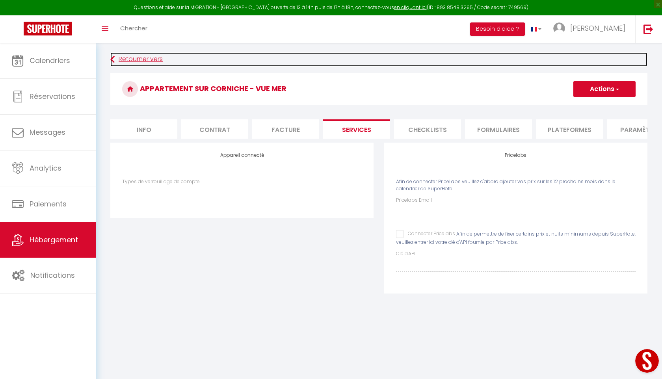
click at [112, 59] on icon at bounding box center [112, 59] width 4 height 14
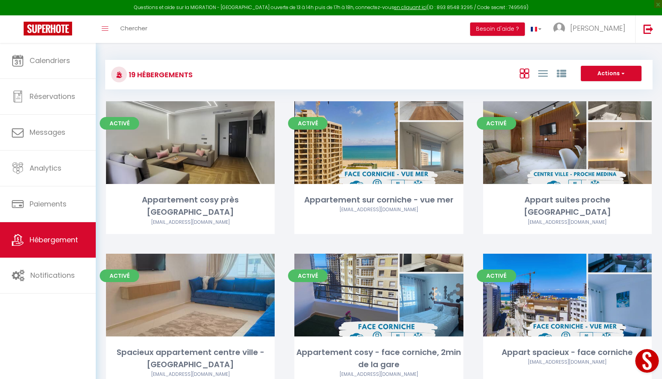
click at [611, 85] on div "19 Hébergements Actions Créer un Hébergement Nouveau groupe" at bounding box center [379, 75] width 548 height 30
click at [611, 80] on button "Actions" at bounding box center [611, 74] width 61 height 16
click at [479, 68] on div "Actions Créer un Hébergement Nouveau groupe" at bounding box center [470, 75] width 364 height 18
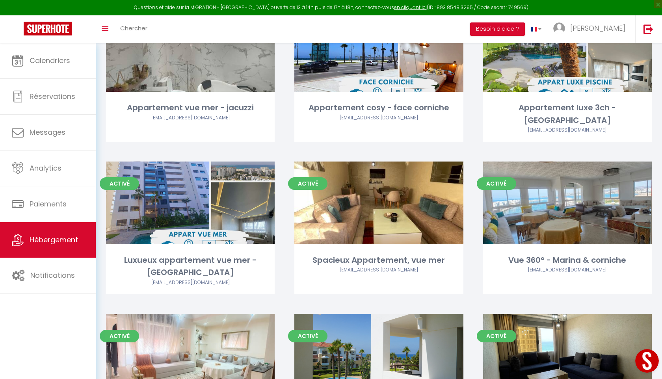
scroll to position [395, 0]
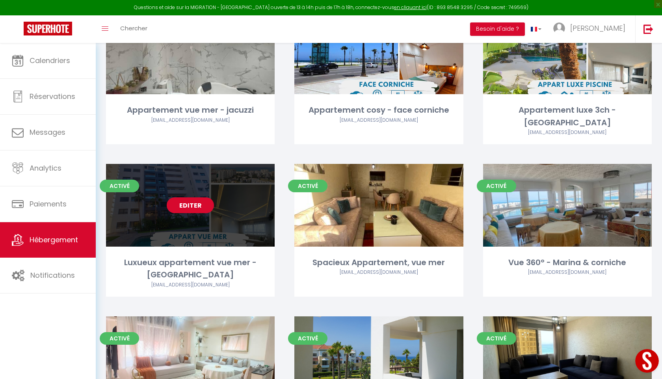
click at [180, 197] on link "Editer" at bounding box center [190, 205] width 47 height 16
select select "3"
select select "2"
select select "1"
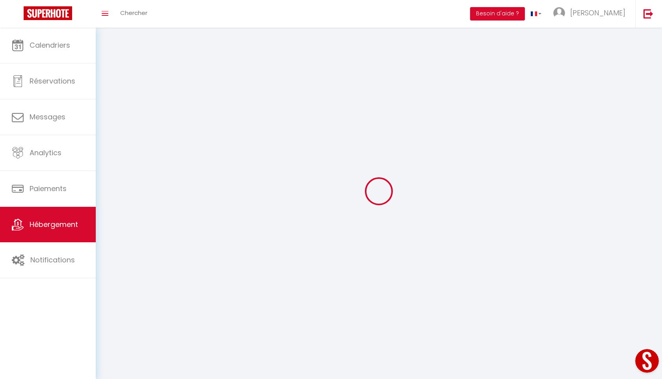
select select
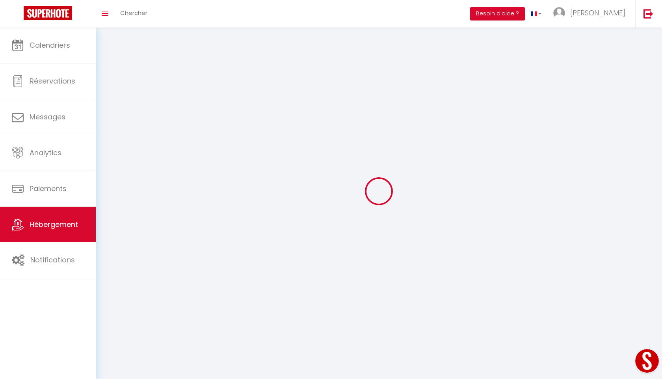
select select
checkbox input "false"
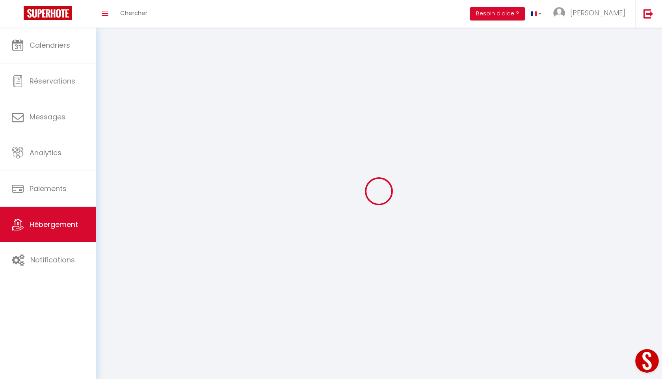
select select
select select "1"
select select "28"
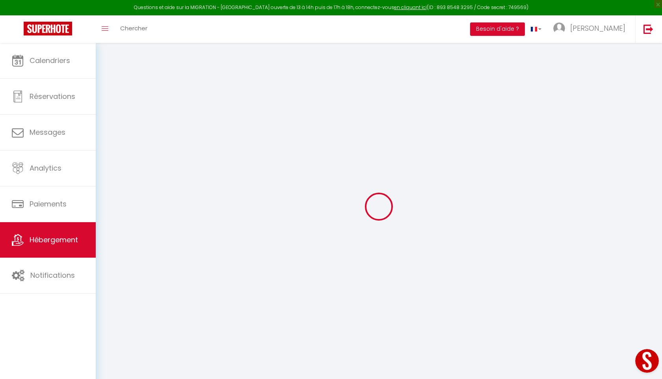
select select
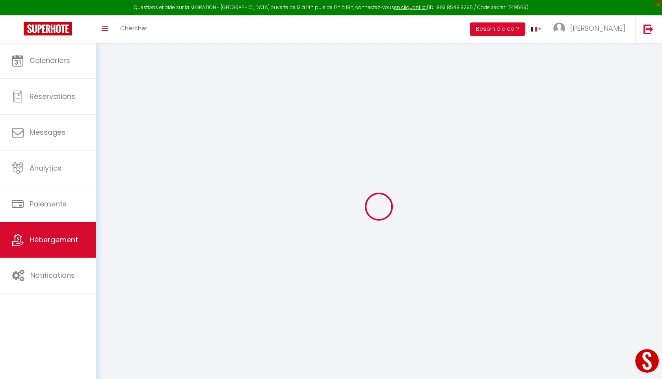
select select
checkbox input "false"
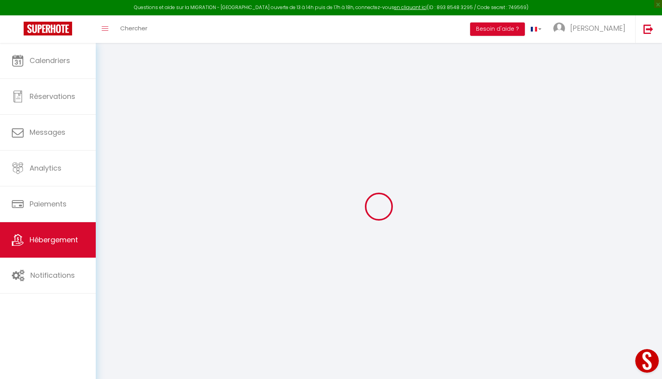
select select
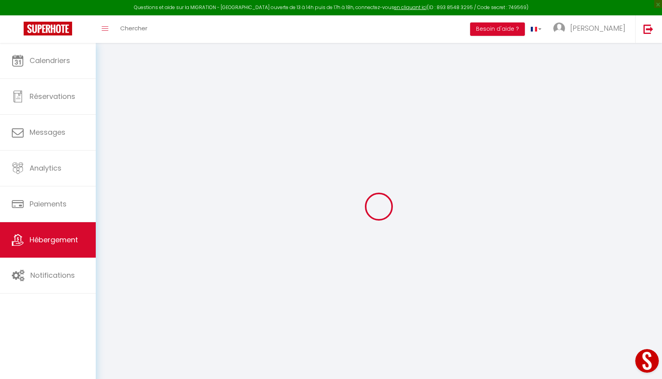
select select
checkbox input "false"
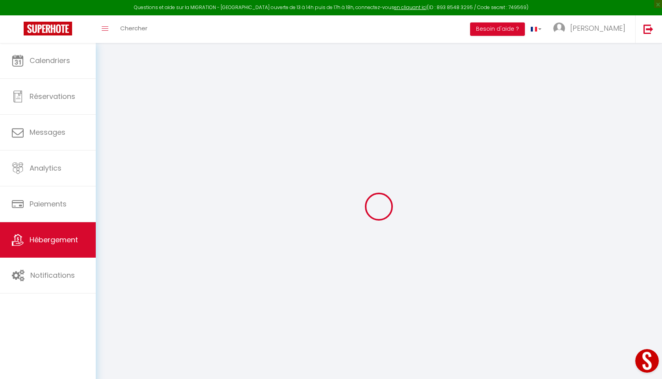
checkbox input "false"
select select
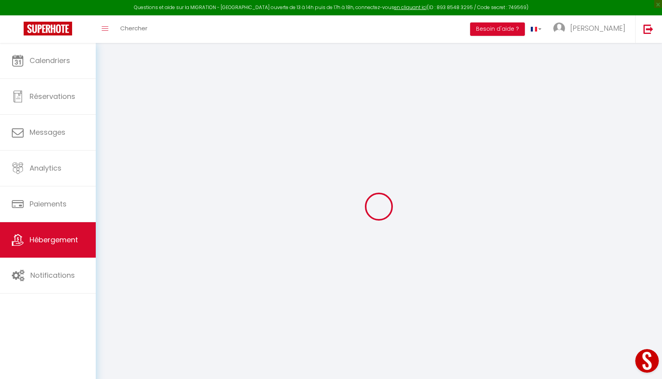
select select
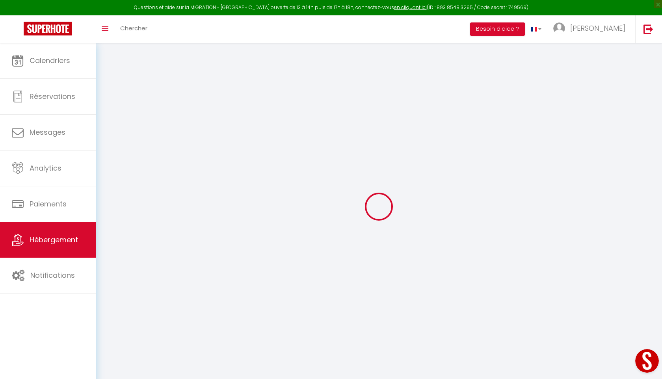
checkbox input "false"
select select
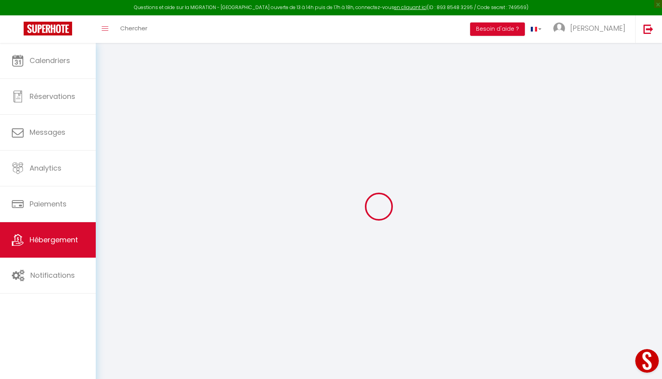
select select
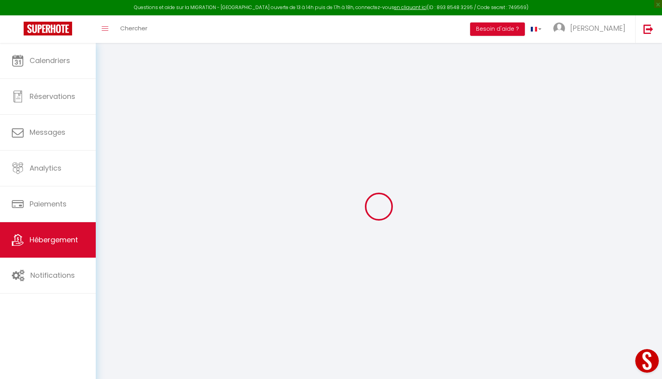
select select
checkbox input "false"
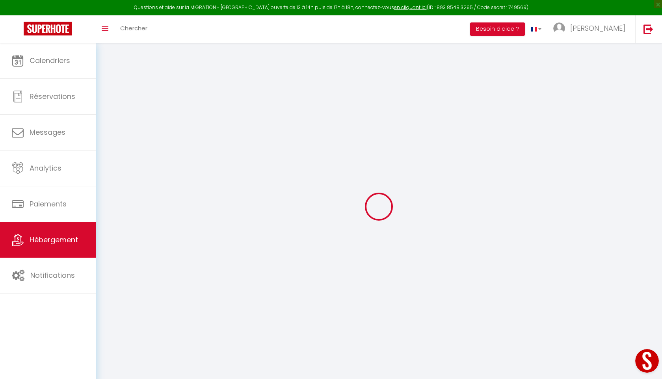
checkbox input "false"
select select
type input "Luxueux appartement vue mer - [GEOGRAPHIC_DATA]"
type input "Houda"
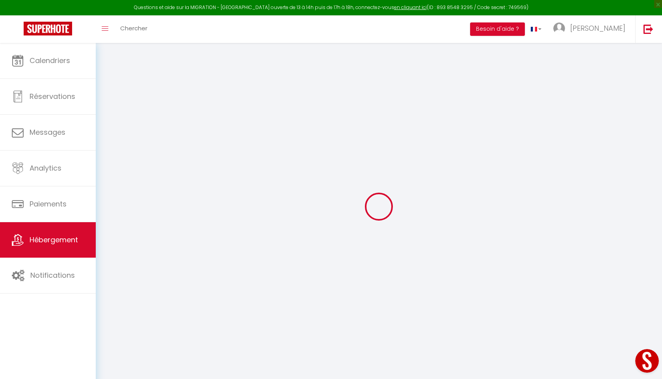
select select "5"
select select "2"
type input "190"
type input "220"
select select
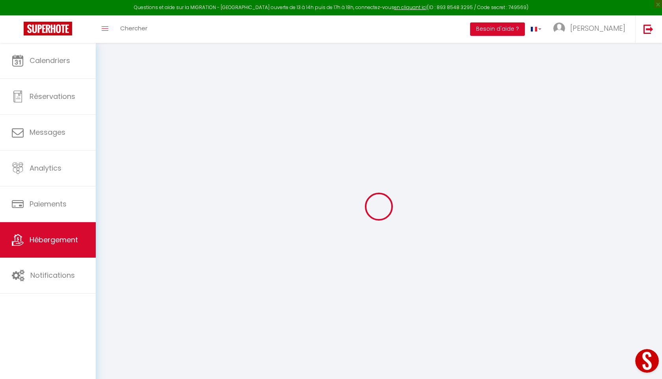
select select
type input "90000"
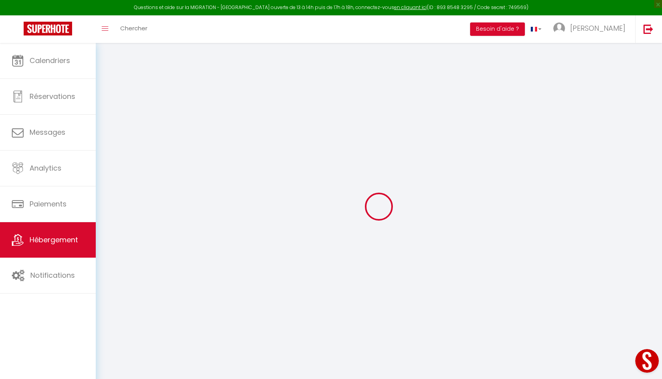
type input "Tangier"
select select "146"
type input "[EMAIL_ADDRESS][DOMAIN_NAME]"
select select
checkbox input "false"
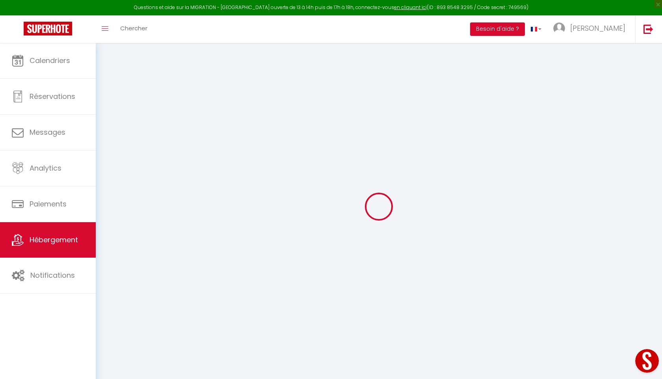
checkbox input "false"
select select
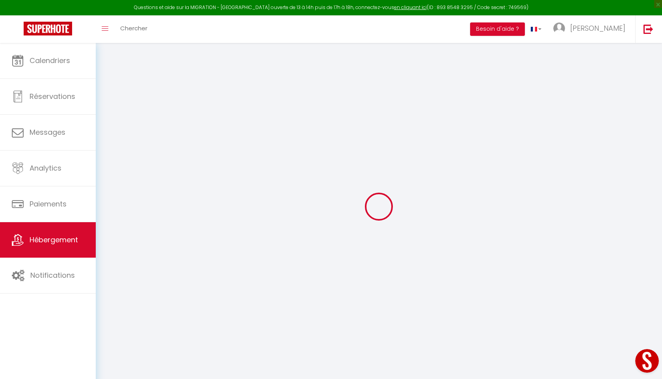
type input "0"
select select
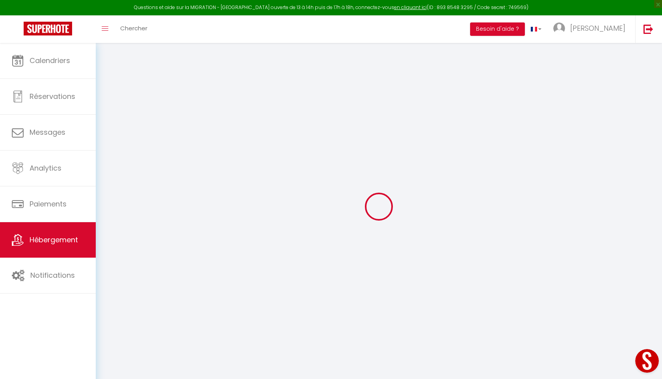
select select
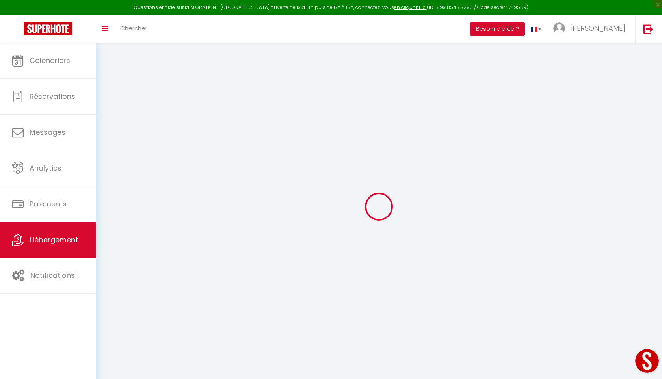
checkbox input "false"
select select
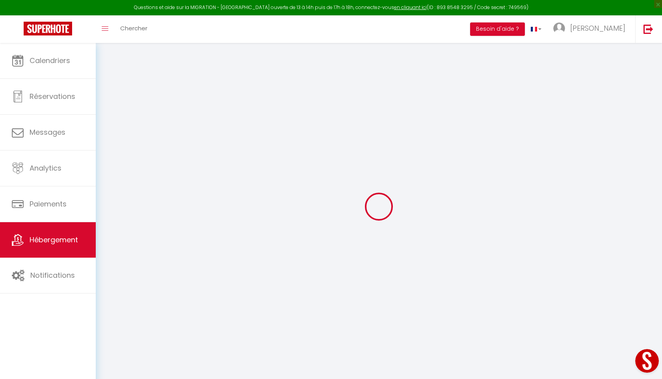
select select
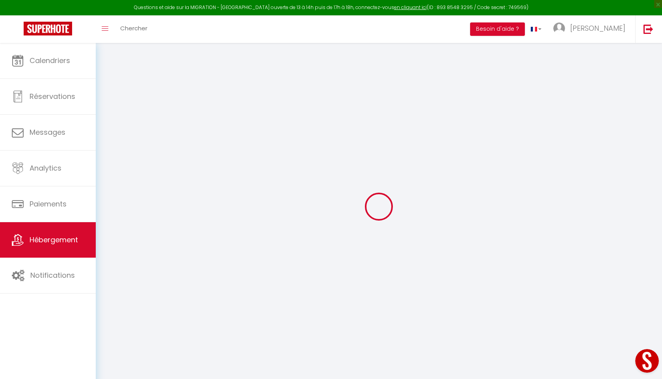
checkbox input "false"
select select
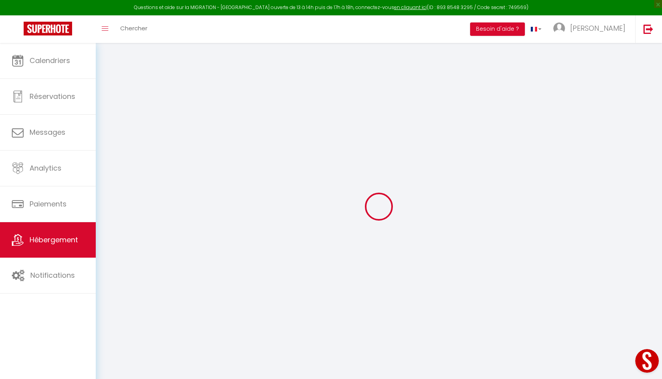
checkbox input "false"
select select "14:00"
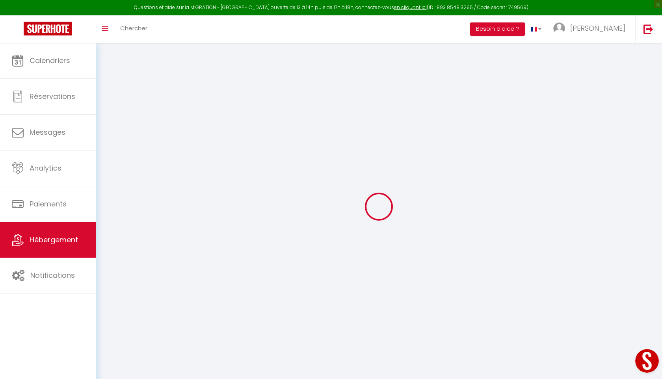
select select
select select "11:00"
select select "30"
select select "120"
select select
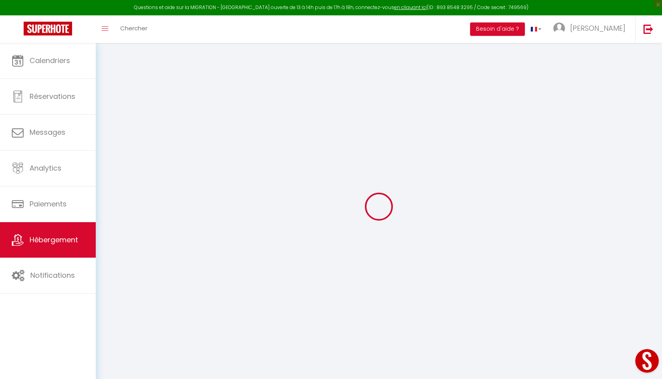
select select
checkbox input "false"
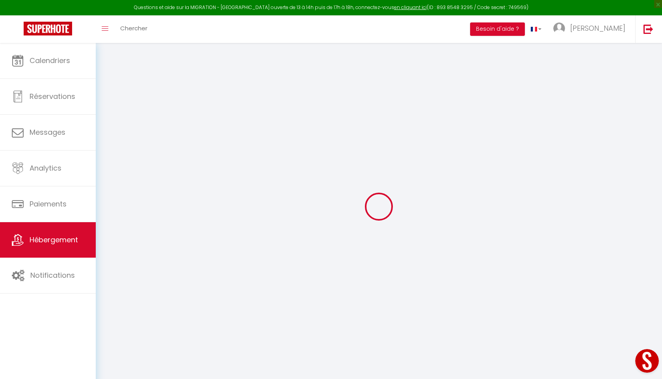
select select
checkbox input "false"
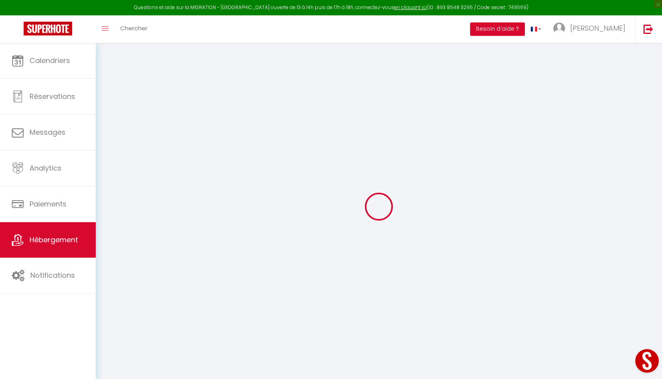
checkbox input "false"
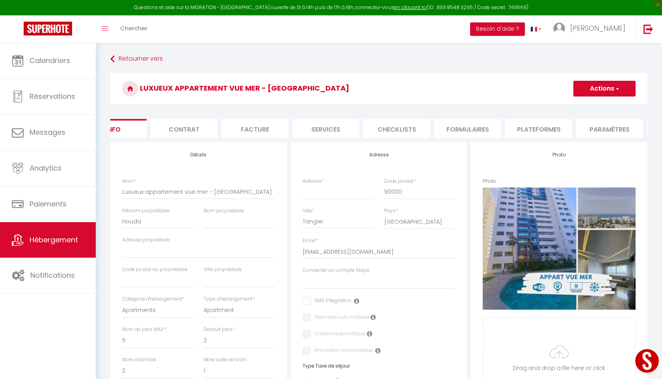
scroll to position [0, 29]
click at [551, 126] on li "Plateformes" at bounding box center [540, 128] width 67 height 19
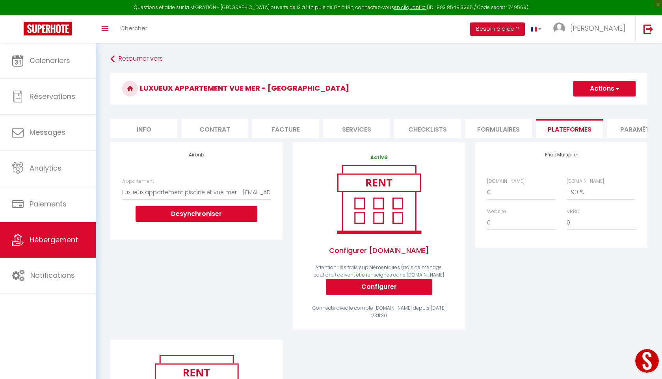
click at [272, 127] on li "Facture" at bounding box center [285, 128] width 67 height 19
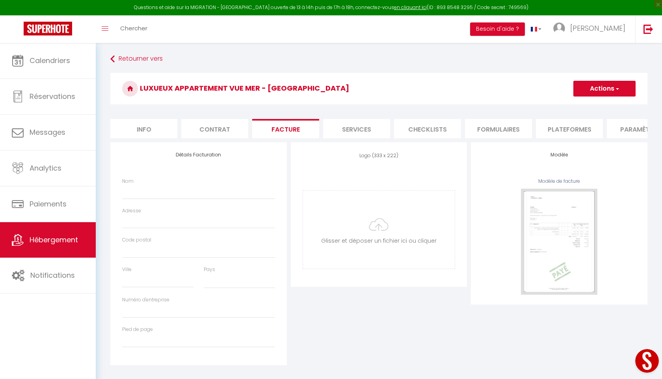
select select
checkbox input "false"
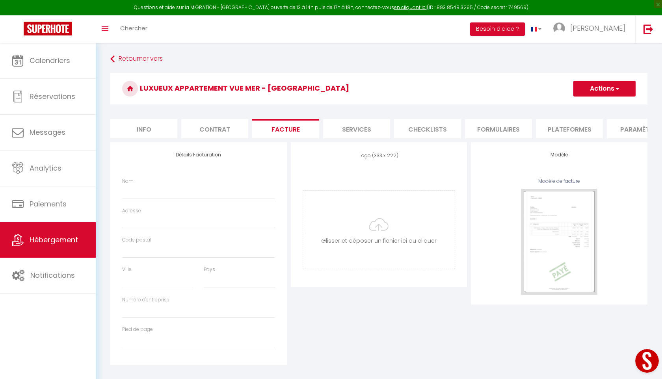
checkbox input "false"
click at [158, 127] on li "Info" at bounding box center [143, 128] width 67 height 19
select select
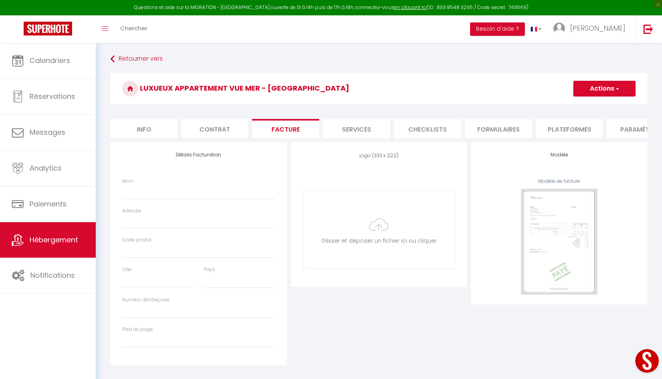
checkbox input "false"
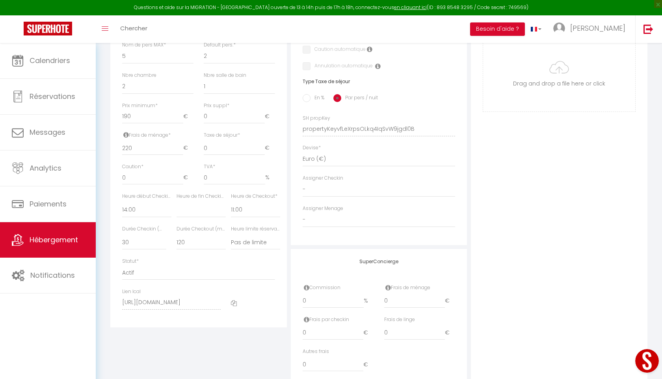
scroll to position [315, 0]
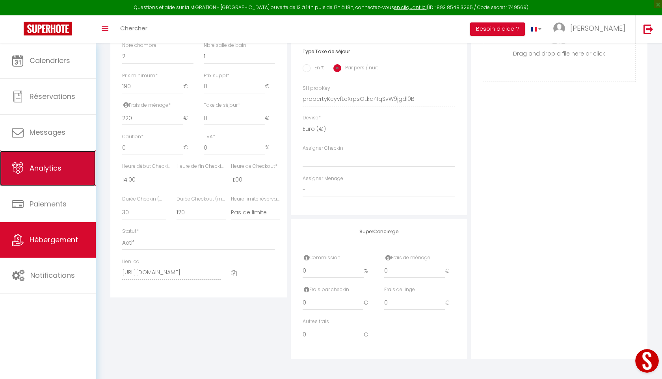
click at [66, 170] on link "Analytics" at bounding box center [48, 168] width 96 height 35
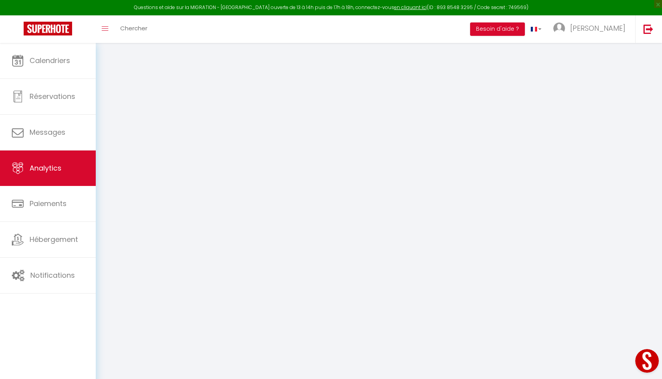
select select "2025"
select select "8"
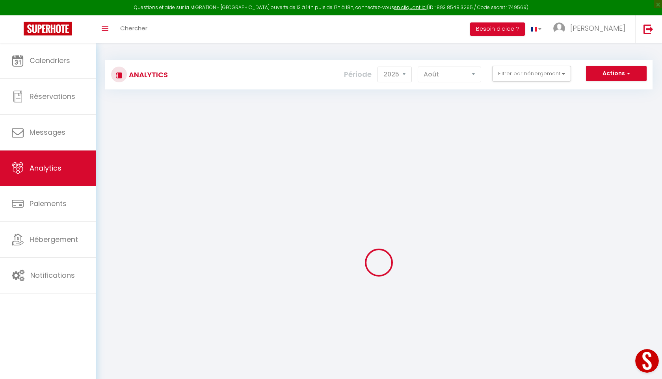
checkbox input "false"
checkbox Malabata "false"
checkbox mer "false"
checkbox Médina "false"
checkbox médina "false"
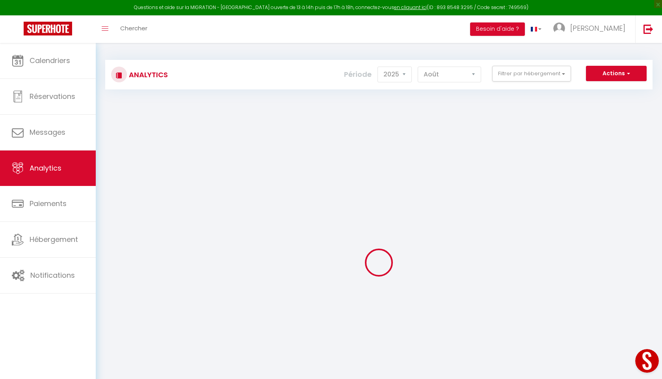
checkbox gare "false"
checkbox corniche "false"
checkbox jacuzzi "false"
checkbox corniche "false"
checkbox Hills "false"
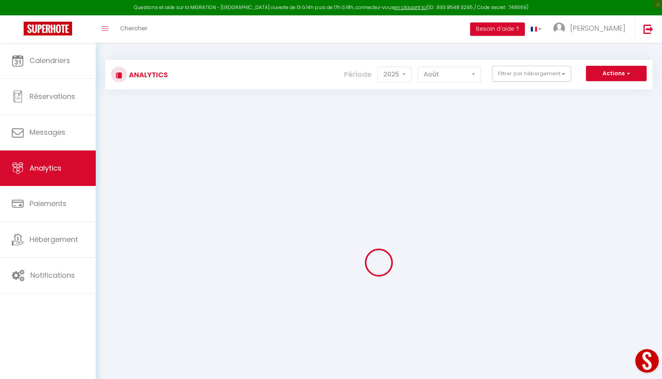
checkbox Malabata "false"
checkbox mer "false"
checkbox corniche "false"
checkbox centre-ville "false"
checkbox Plage "false"
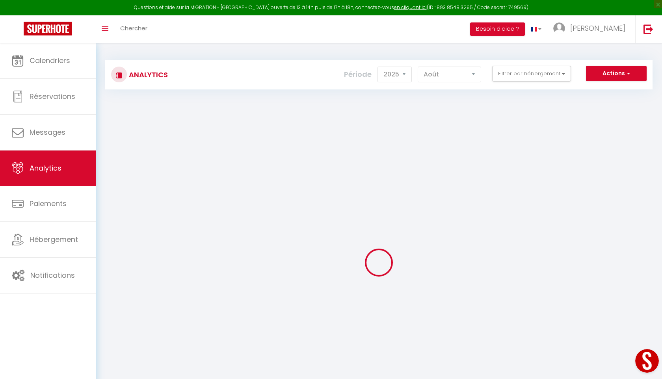
checkbox corniche "false"
checkbox Corniche "false"
checkbox moderne "false"
checkbox spacieux "false"
checkbox Malabata "false"
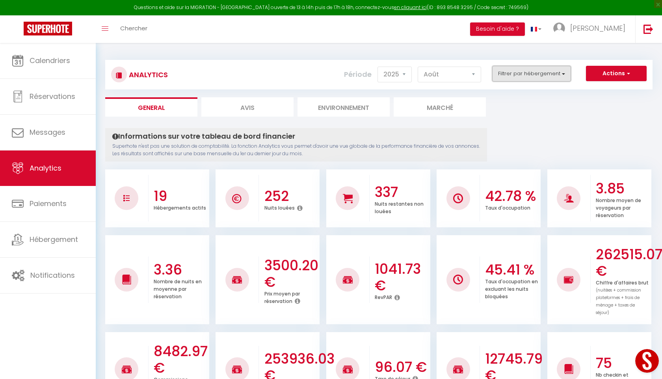
click at [520, 76] on button "Filtrer par hébergement" at bounding box center [531, 74] width 79 height 16
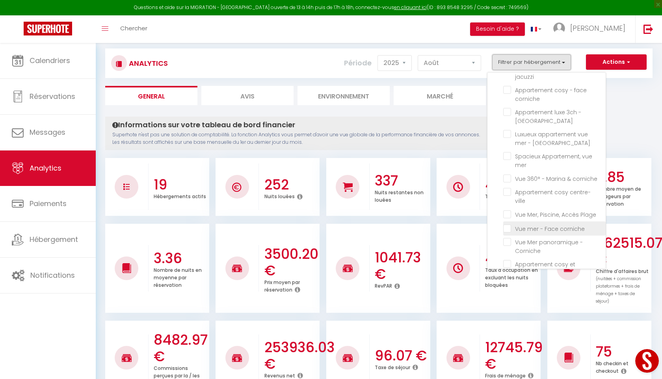
scroll to position [157, 0]
click at [517, 132] on span "Luxueux appartement vue mer - [GEOGRAPHIC_DATA]" at bounding box center [552, 140] width 75 height 17
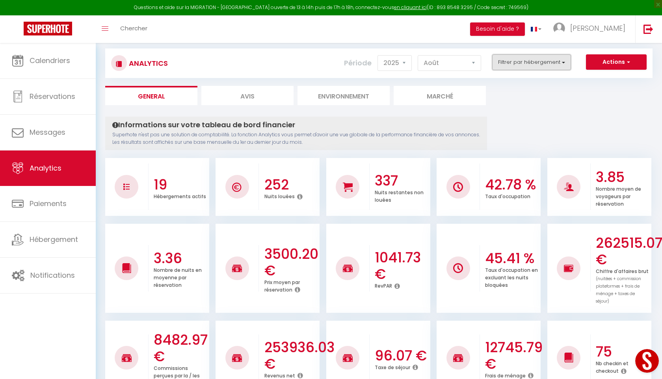
click at [561, 62] on button "Filtrer par hébergement" at bounding box center [531, 62] width 79 height 16
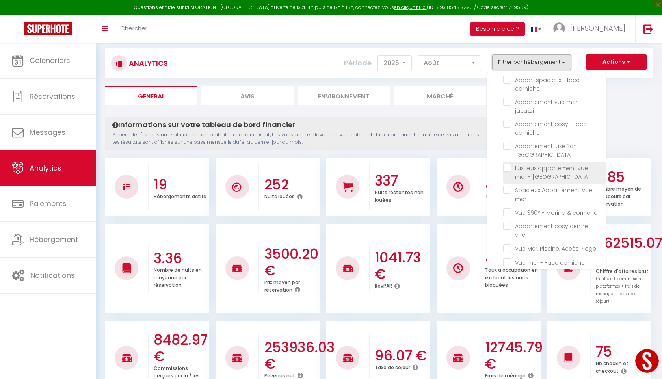
scroll to position [124, 0]
click at [505, 164] on Malabata "checkbox" at bounding box center [554, 168] width 102 height 8
checkbox Malabata "true"
checkbox Malabata "false"
checkbox mer "false"
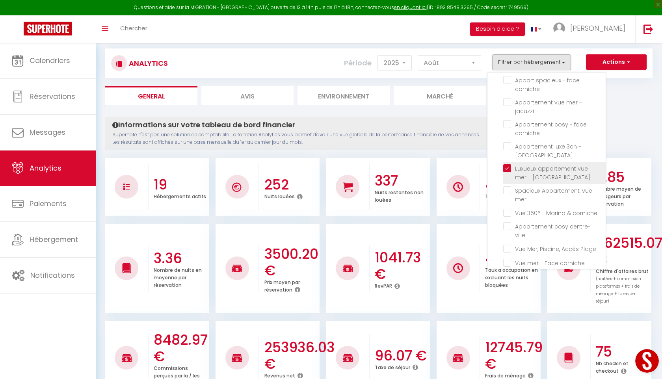
checkbox Médina "false"
checkbox médina "false"
checkbox gare "false"
checkbox corniche "false"
checkbox jacuzzi "false"
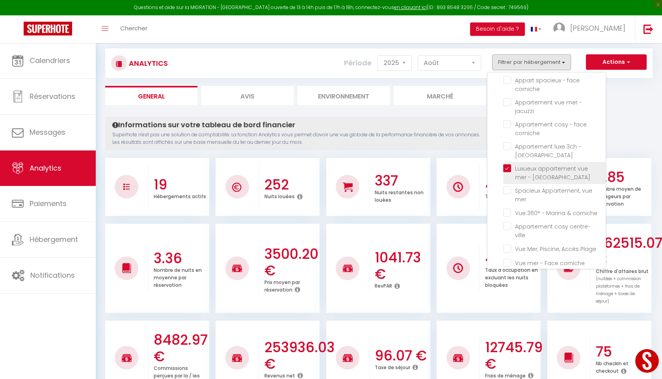
checkbox corniche "false"
checkbox Hills "false"
checkbox mer "false"
checkbox corniche "false"
checkbox centre-ville "false"
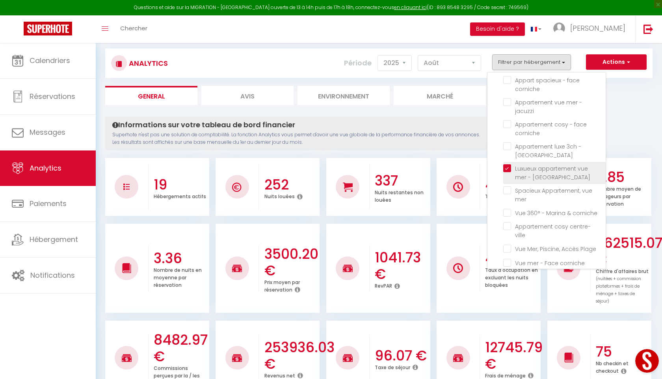
checkbox Plage "false"
checkbox corniche "false"
checkbox Corniche "false"
checkbox moderne "false"
checkbox spacieux "false"
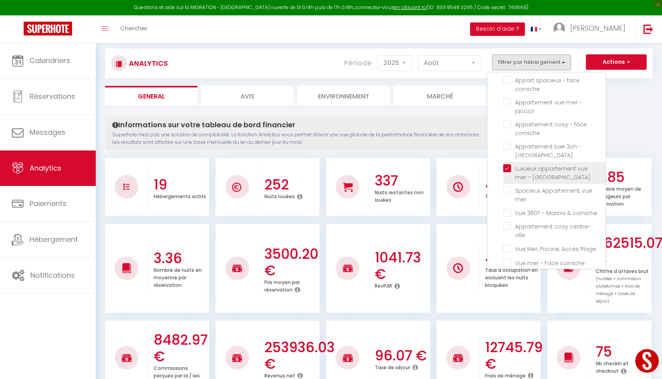
checkbox Malabata "false"
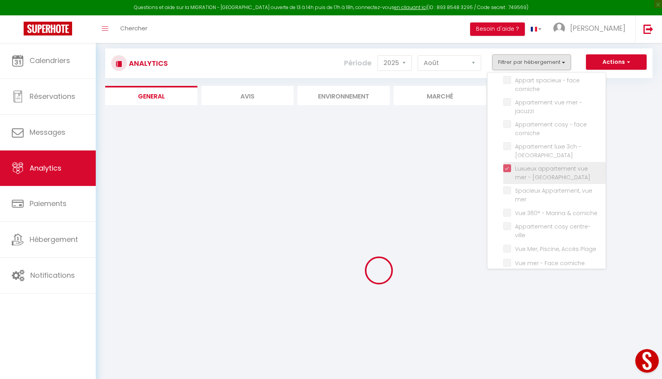
checkbox Malabata "false"
checkbox mer "false"
checkbox Médina "false"
checkbox médina "false"
checkbox gare "false"
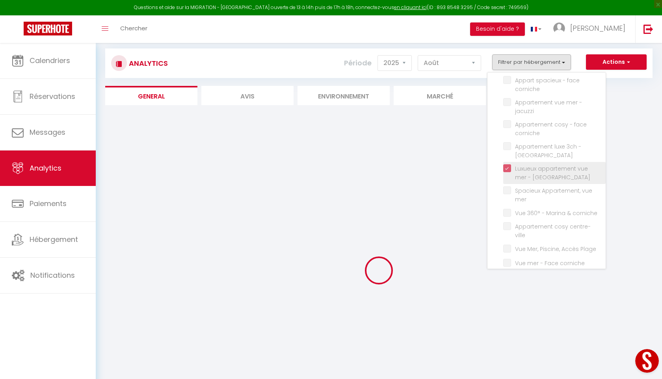
checkbox corniche "false"
checkbox jacuzzi "false"
checkbox corniche "false"
checkbox Hills "false"
checkbox mer "false"
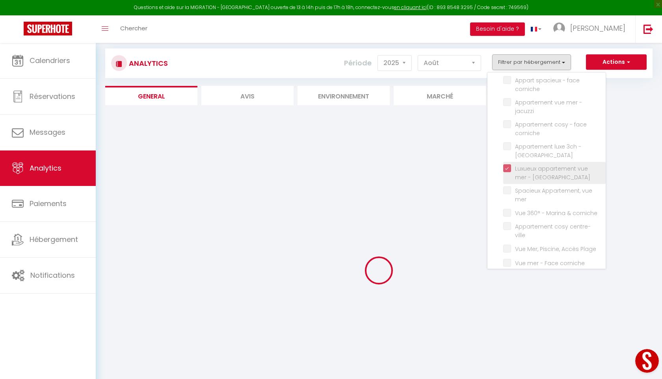
checkbox corniche "false"
checkbox centre-ville "false"
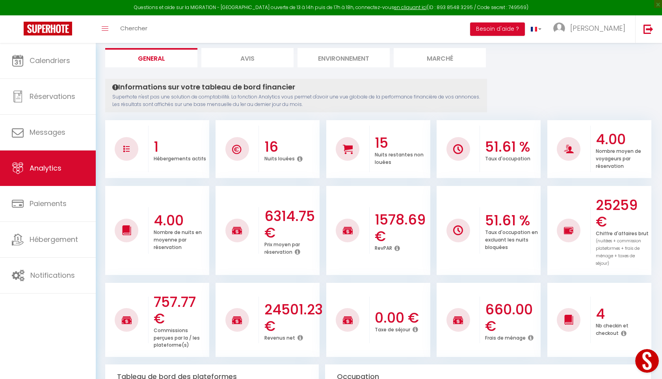
scroll to position [0, 0]
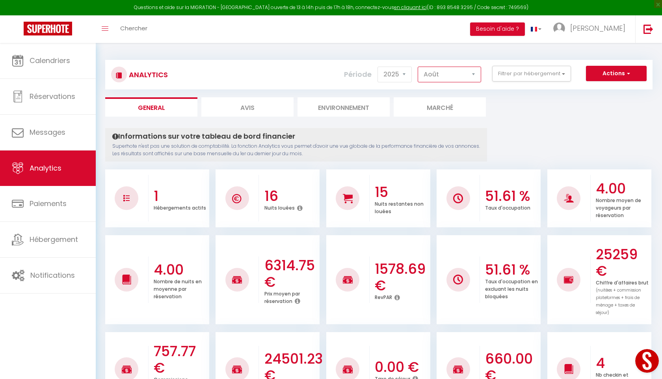
click at [457, 79] on select "[PERSON_NAME] Mars Avril Mai Juin Juillet Août Septembre Octobre Novembre Décem…" at bounding box center [449, 75] width 63 height 16
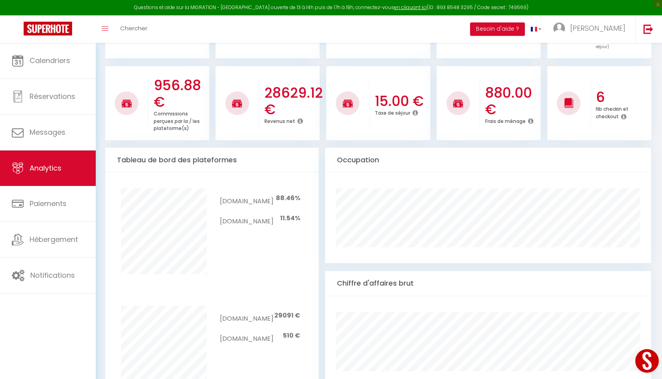
scroll to position [283, 0]
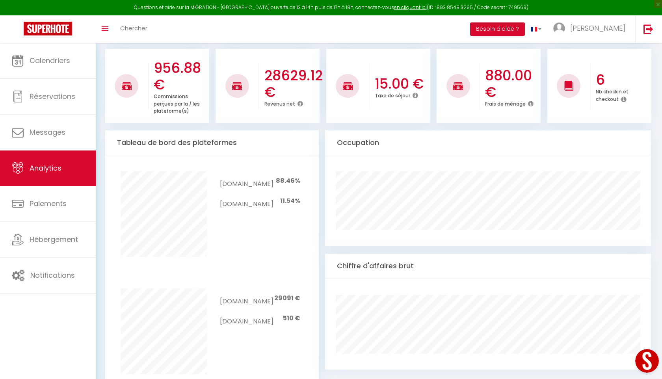
click at [291, 314] on span "510 €" at bounding box center [291, 318] width 17 height 9
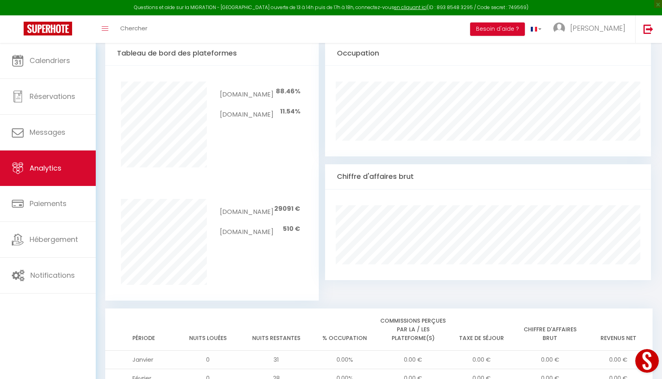
scroll to position [371, 0]
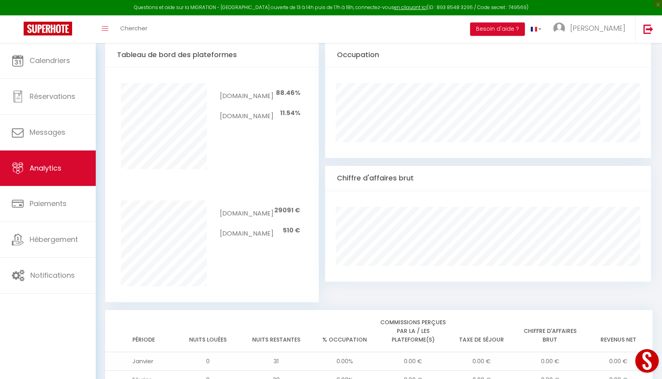
click at [486, 18] on div "Toggle menubar Chercher BUTTON Besoin d'aide ? [PERSON_NAME] Équipe" at bounding box center [356, 29] width 599 height 28
